Goal: Task Accomplishment & Management: Manage account settings

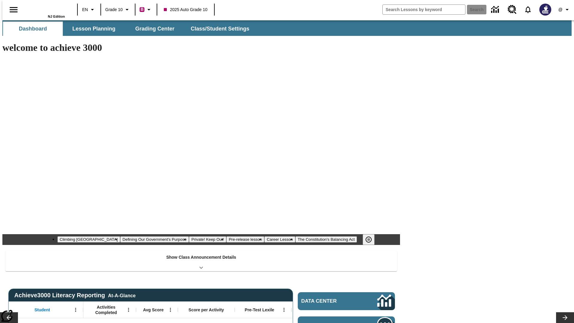
type input "-1"
click at [217, 29] on span "Class/Student Settings" at bounding box center [220, 28] width 59 height 7
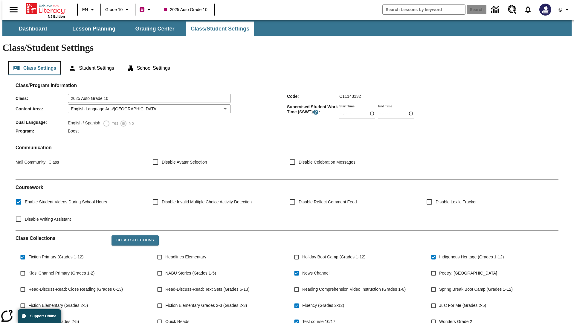
click at [32, 61] on button "Class Settings" at bounding box center [34, 68] width 53 height 14
type input "17:35"
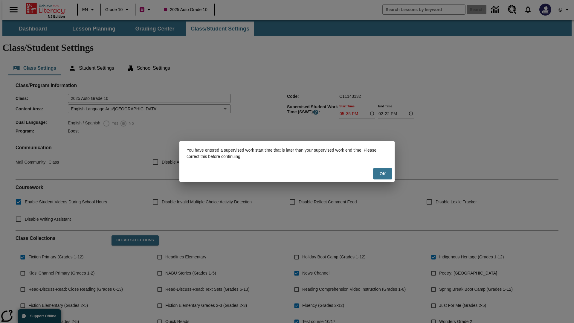
scroll to position [88, 0]
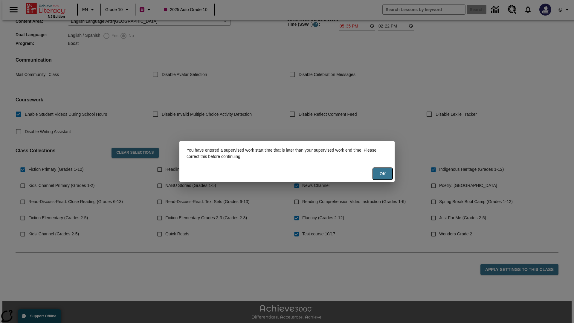
click at [383, 174] on button "Ok" at bounding box center [382, 174] width 19 height 12
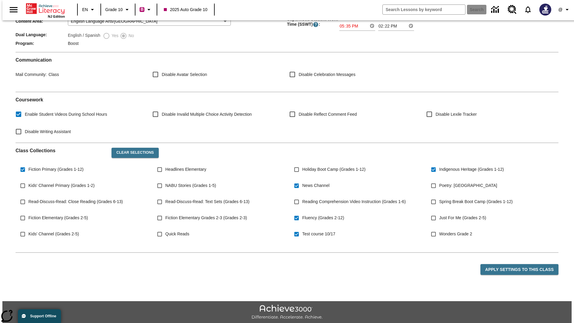
type input "17:35"
click at [523, 264] on button "Apply Settings to this Class" at bounding box center [520, 269] width 78 height 11
